Goal: Information Seeking & Learning: Learn about a topic

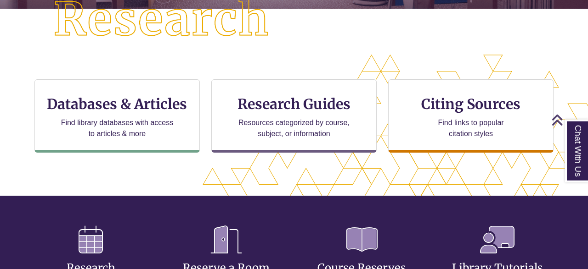
scroll to position [264, 0]
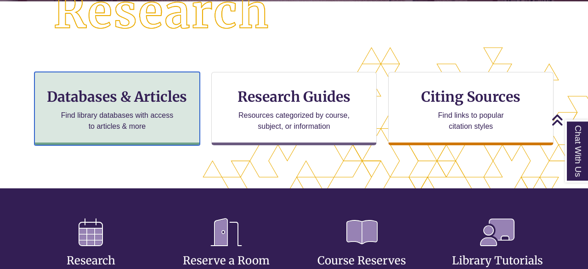
click at [144, 97] on h3 "Databases & Articles" at bounding box center [117, 96] width 150 height 17
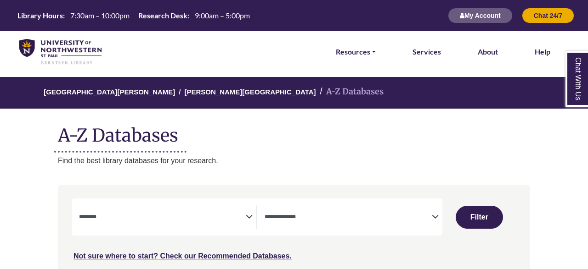
select select "Database Subject Filter"
select select "Database Types Filter"
select select "Database Subject Filter"
select select "Database Types Filter"
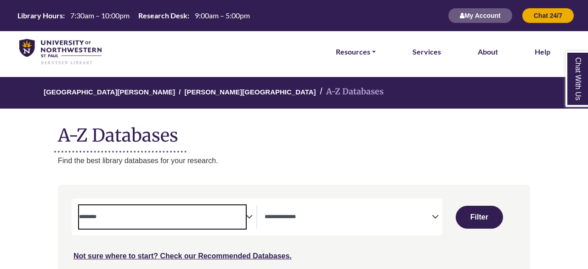
click at [244, 217] on textarea "Search" at bounding box center [162, 217] width 167 height 7
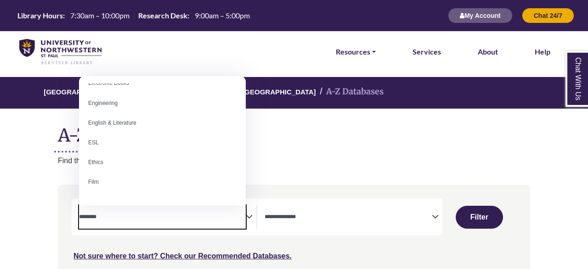
scroll to position [295, 0]
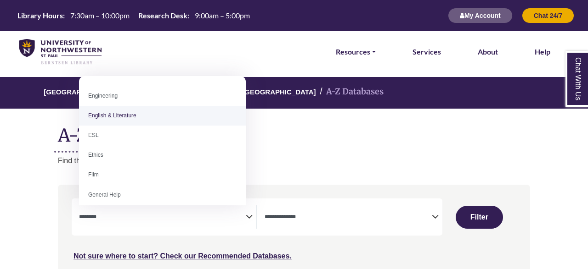
select select "*****"
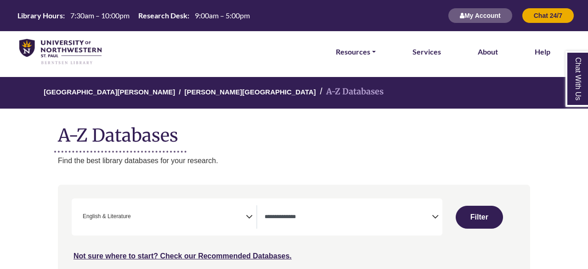
click at [434, 219] on icon "Search filters" at bounding box center [435, 216] width 7 height 14
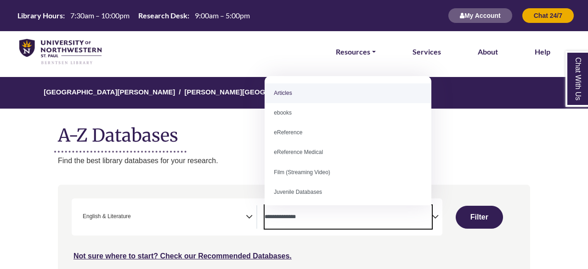
select select "*****"
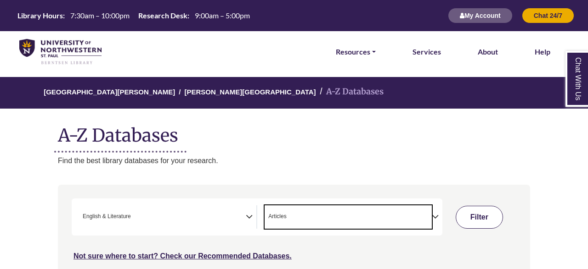
click at [481, 216] on button "Filter" at bounding box center [478, 217] width 47 height 23
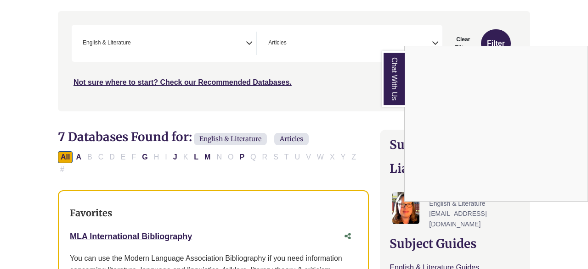
scroll to position [176, 0]
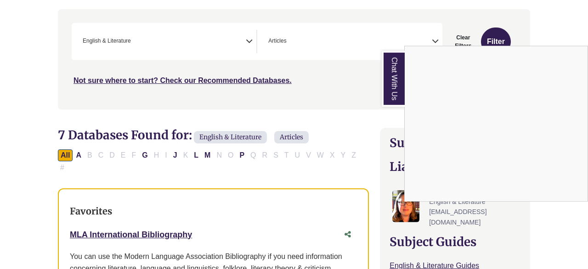
click at [400, 84] on link "Chat With Us" at bounding box center [392, 79] width 23 height 56
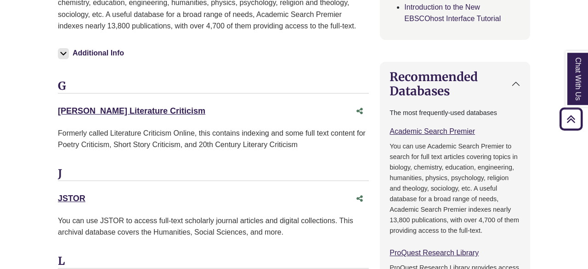
scroll to position [608, 0]
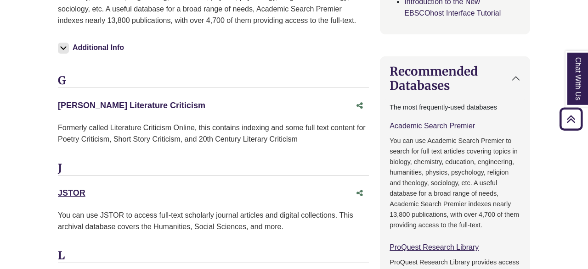
click at [143, 101] on link "Gale Literature Criticism This link opens in a new window" at bounding box center [131, 105] width 147 height 9
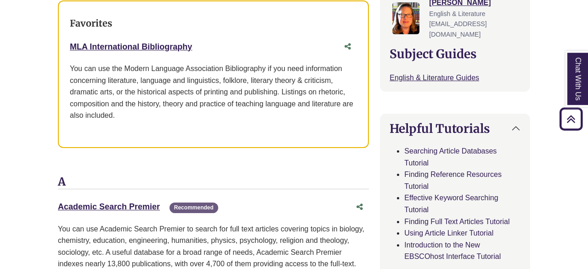
scroll to position [366, 0]
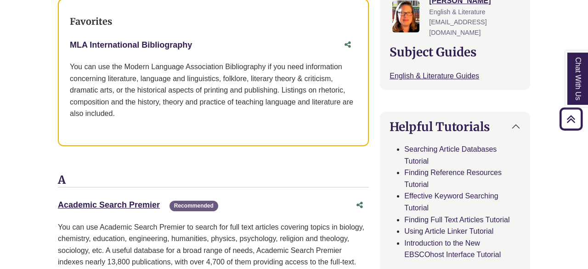
click at [172, 40] on link "MLA International Bibliography This link opens in a new window" at bounding box center [131, 44] width 122 height 9
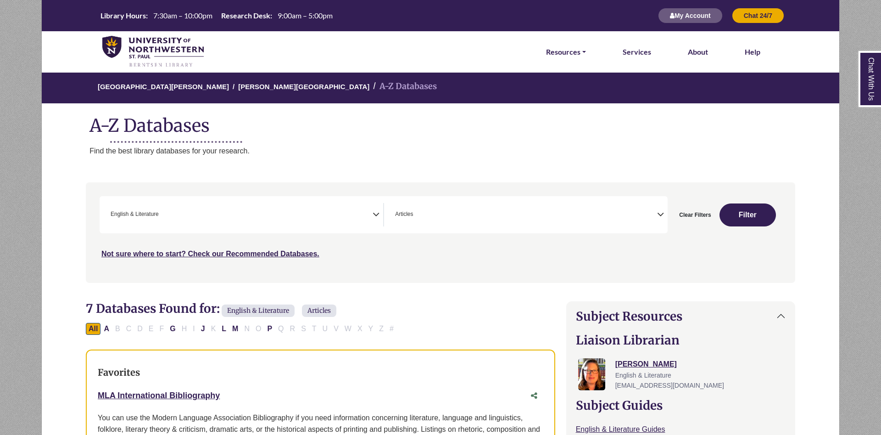
scroll to position [166, 0]
